Goal: Find specific page/section: Find specific page/section

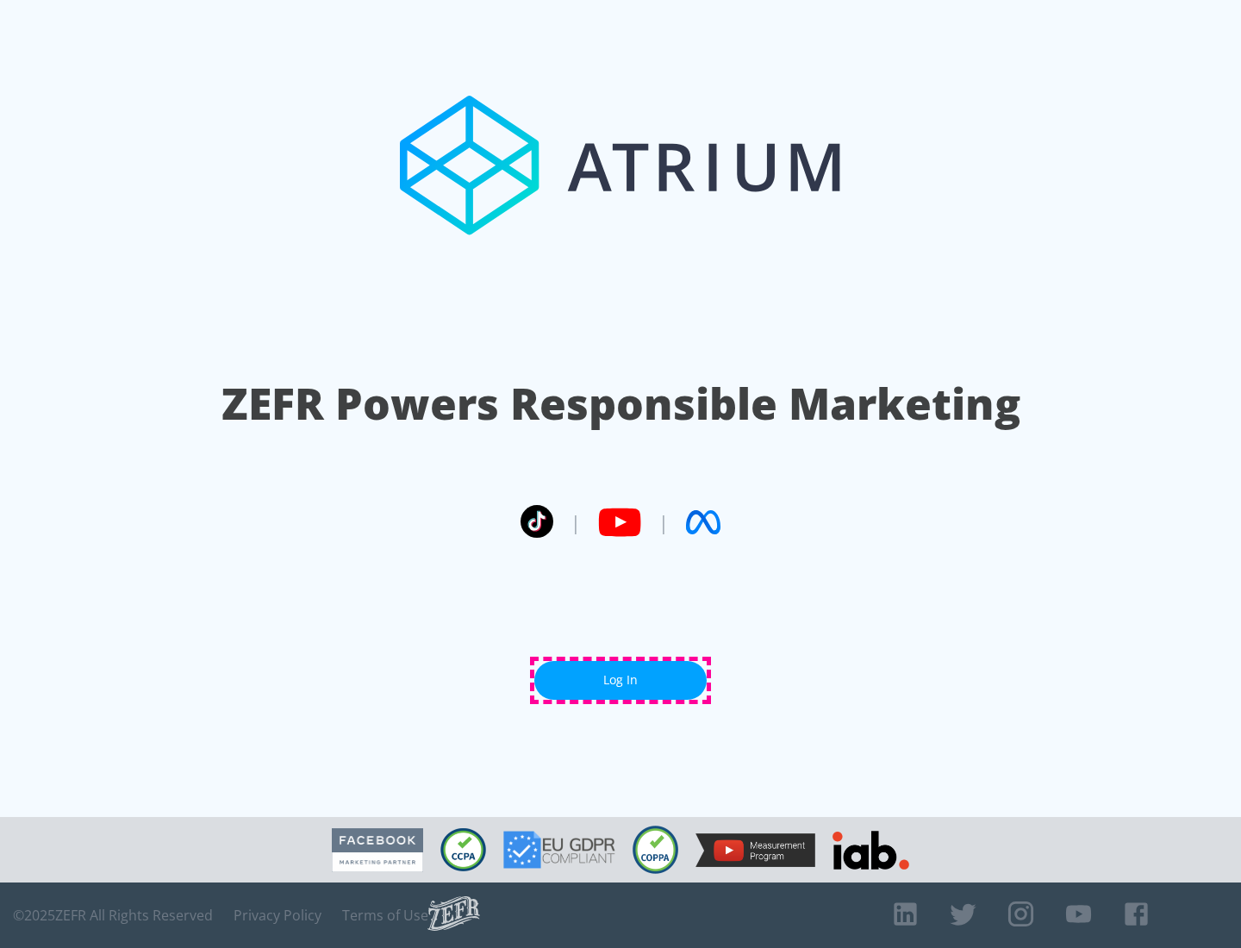
click at [621, 680] on link "Log In" at bounding box center [620, 680] width 172 height 39
